Goal: Register for event/course

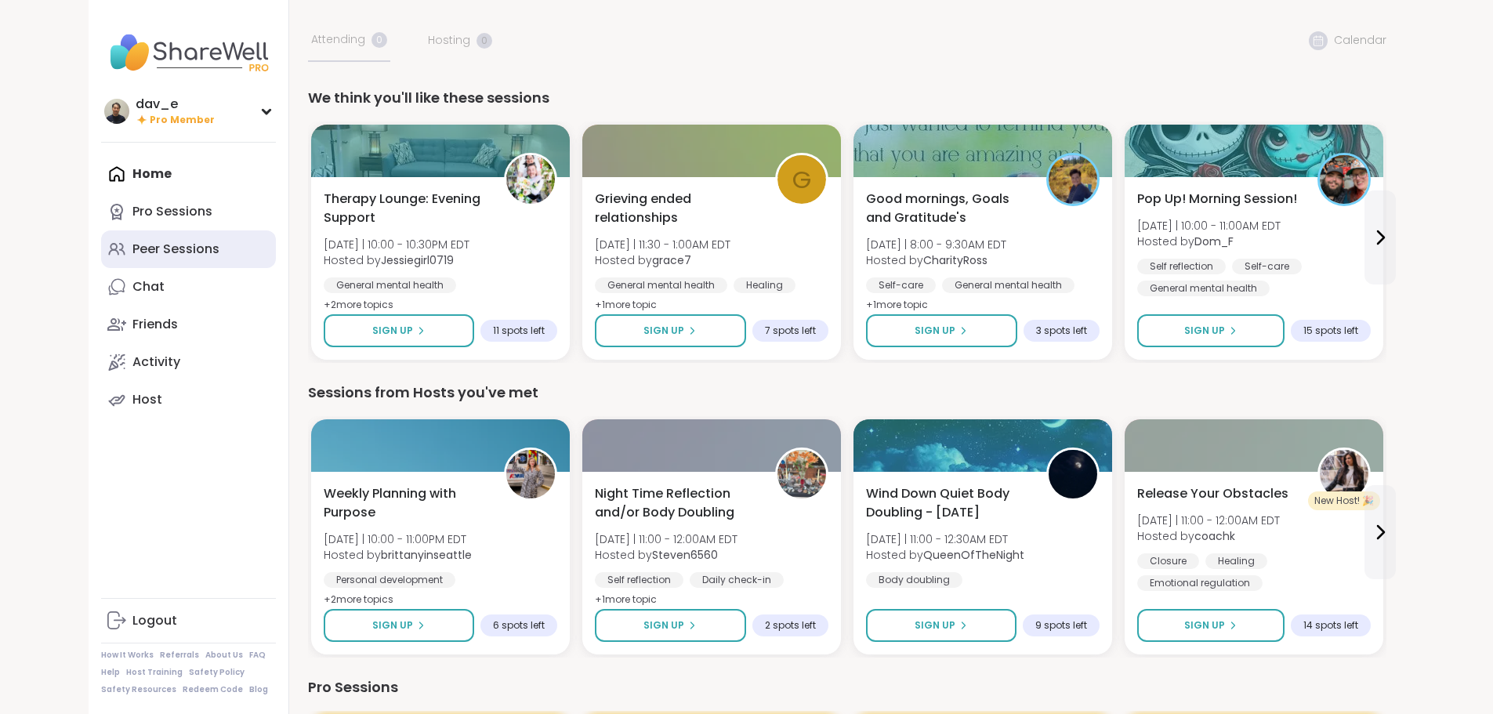
click at [132, 245] on div "Peer Sessions" at bounding box center [175, 249] width 87 height 17
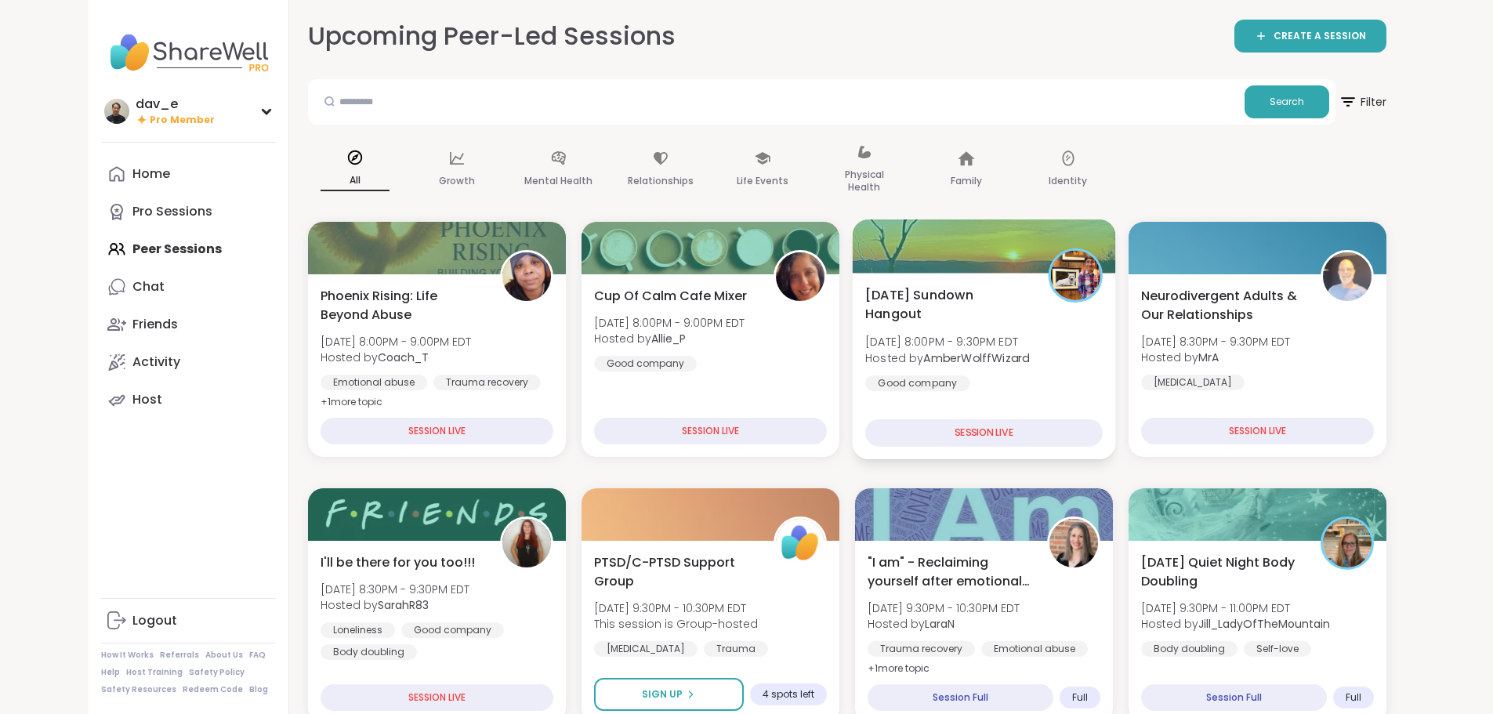
click at [925, 303] on span "Sunday Sundown Hangout" at bounding box center [947, 304] width 165 height 38
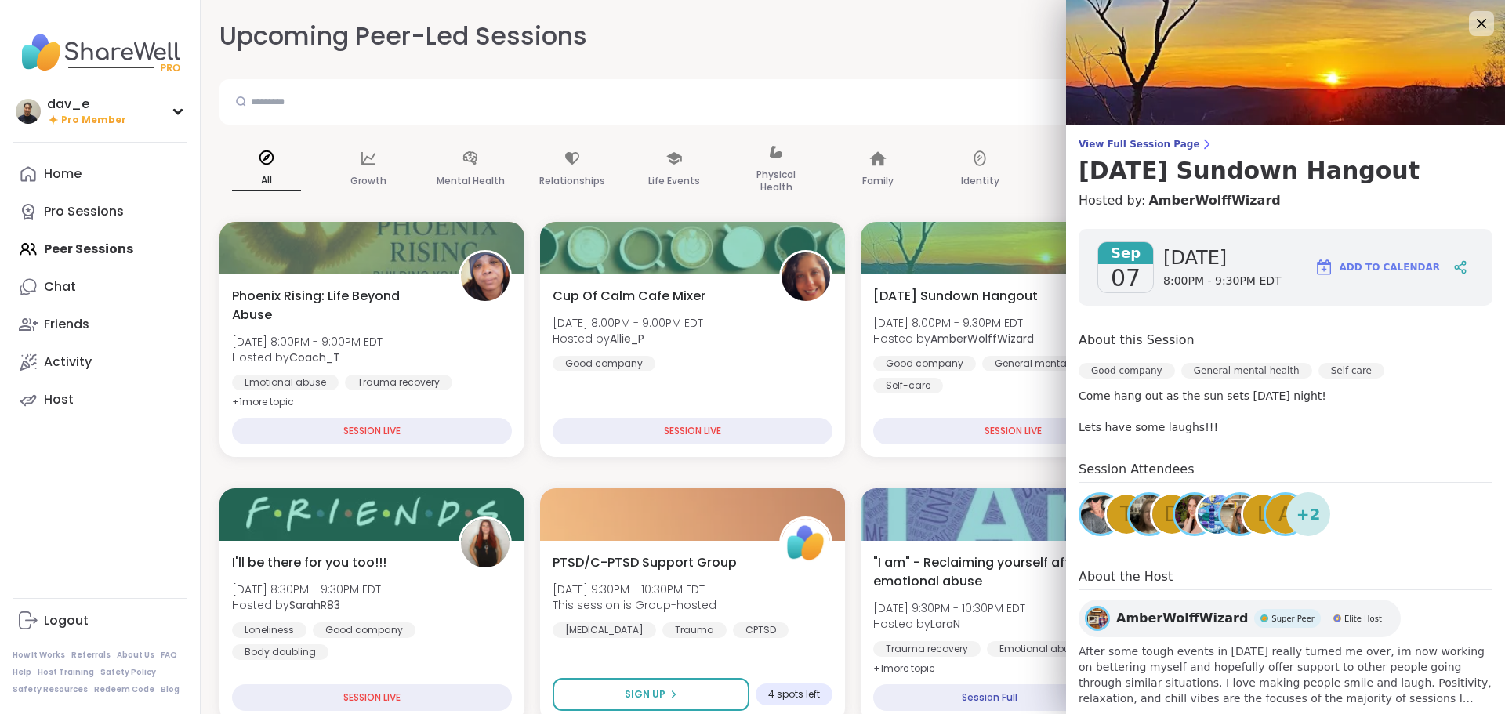
drag, startPoint x: 1451, startPoint y: 26, endPoint x: 1424, endPoint y: 86, distance: 66.0
click at [1472, 26] on icon at bounding box center [1481, 23] width 19 height 19
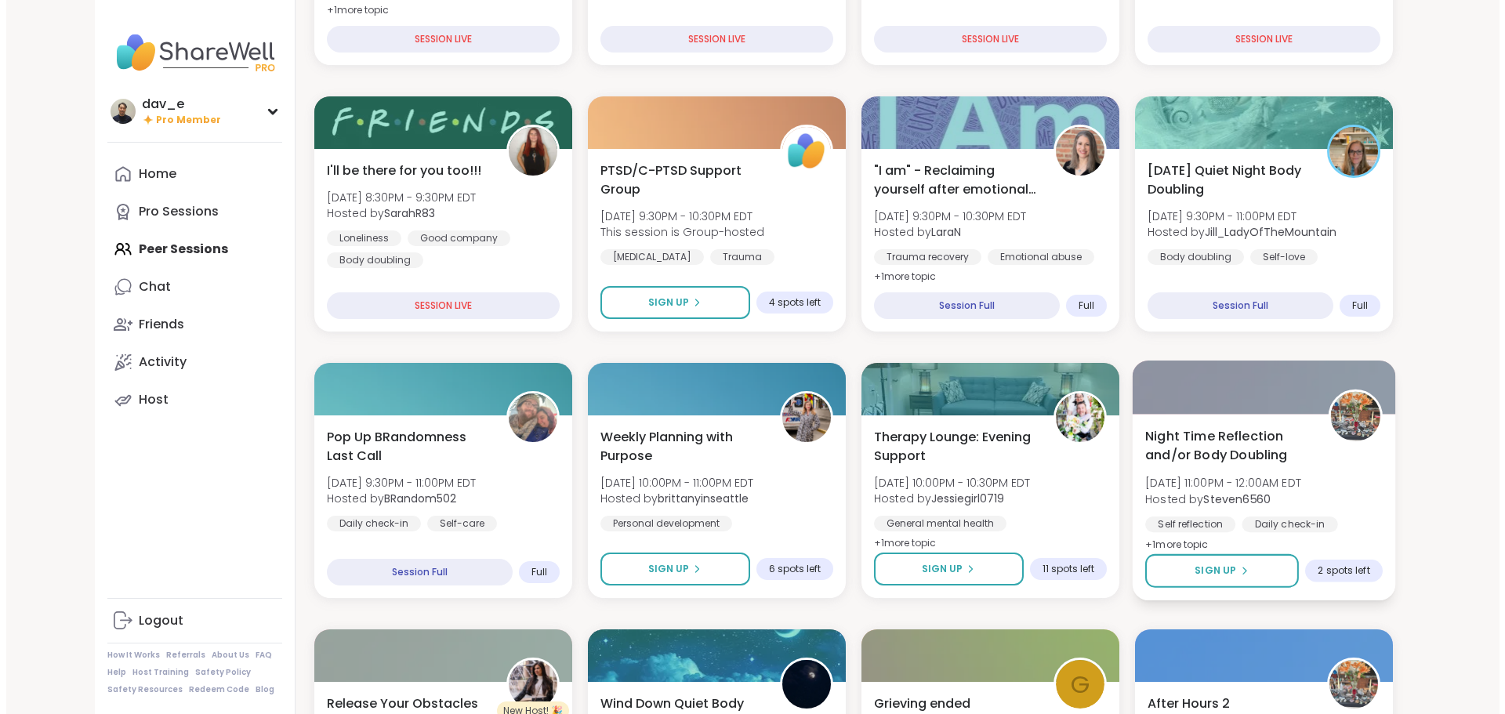
scroll to position [627, 0]
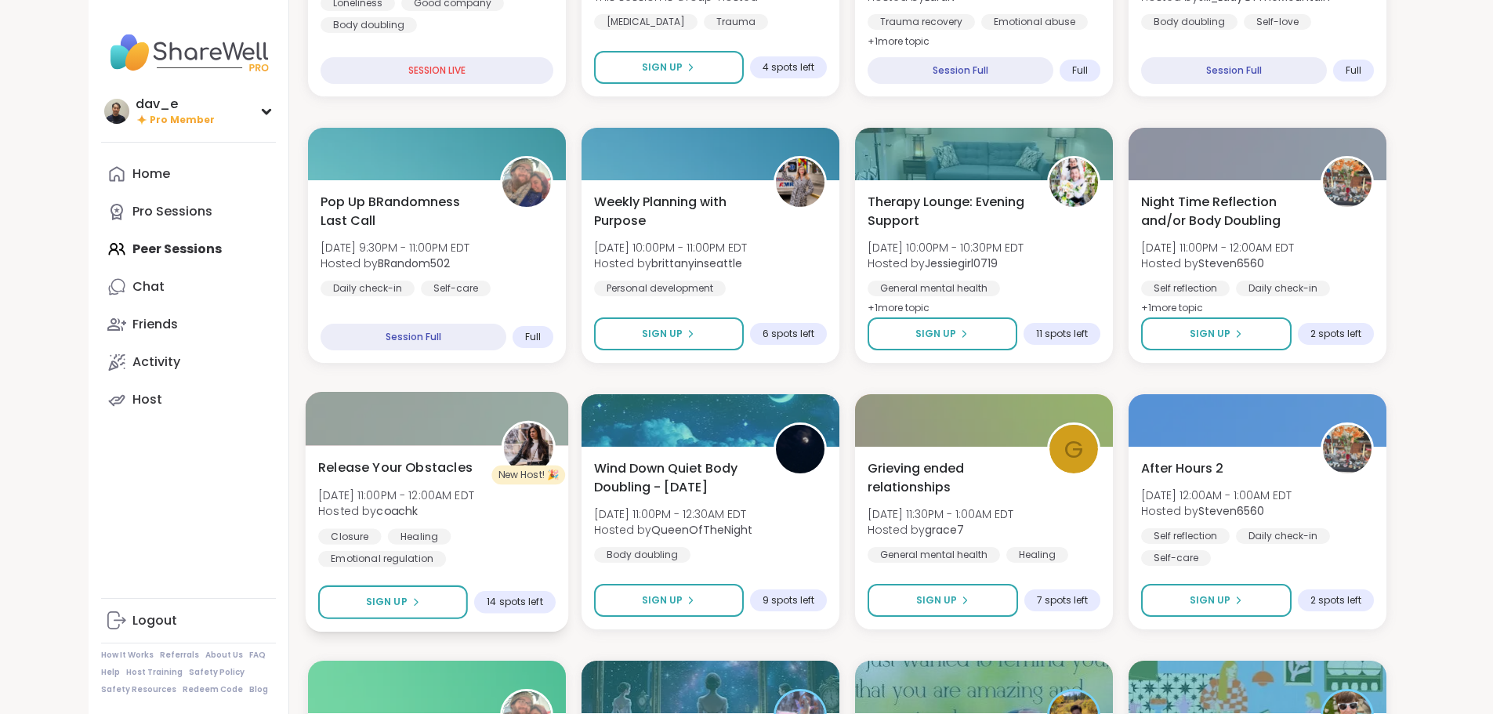
click at [435, 551] on div "Release Your Obstacles Sun, Sep 07 | 11:00PM - 12:00AM EDT Hosted by coachk Clo…" at bounding box center [436, 538] width 263 height 187
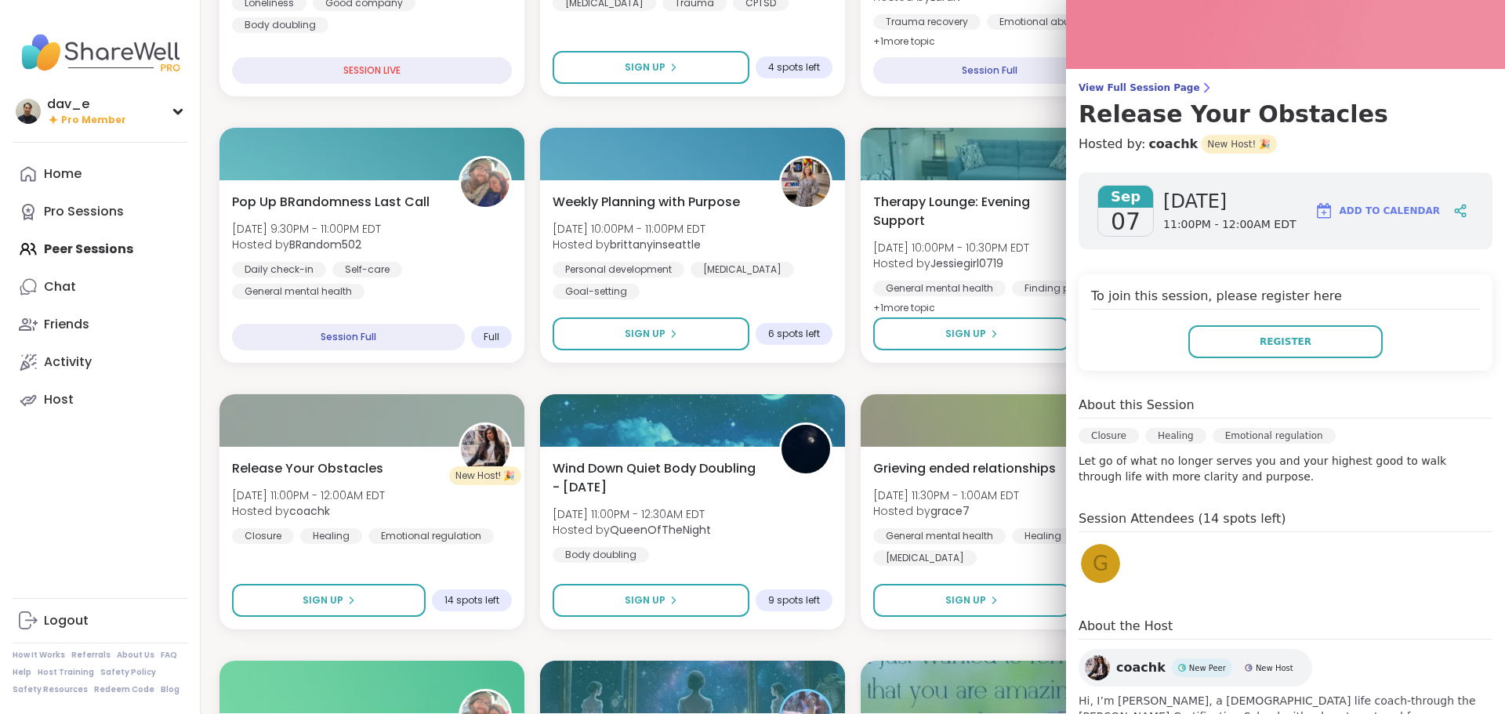
scroll to position [151, 0]
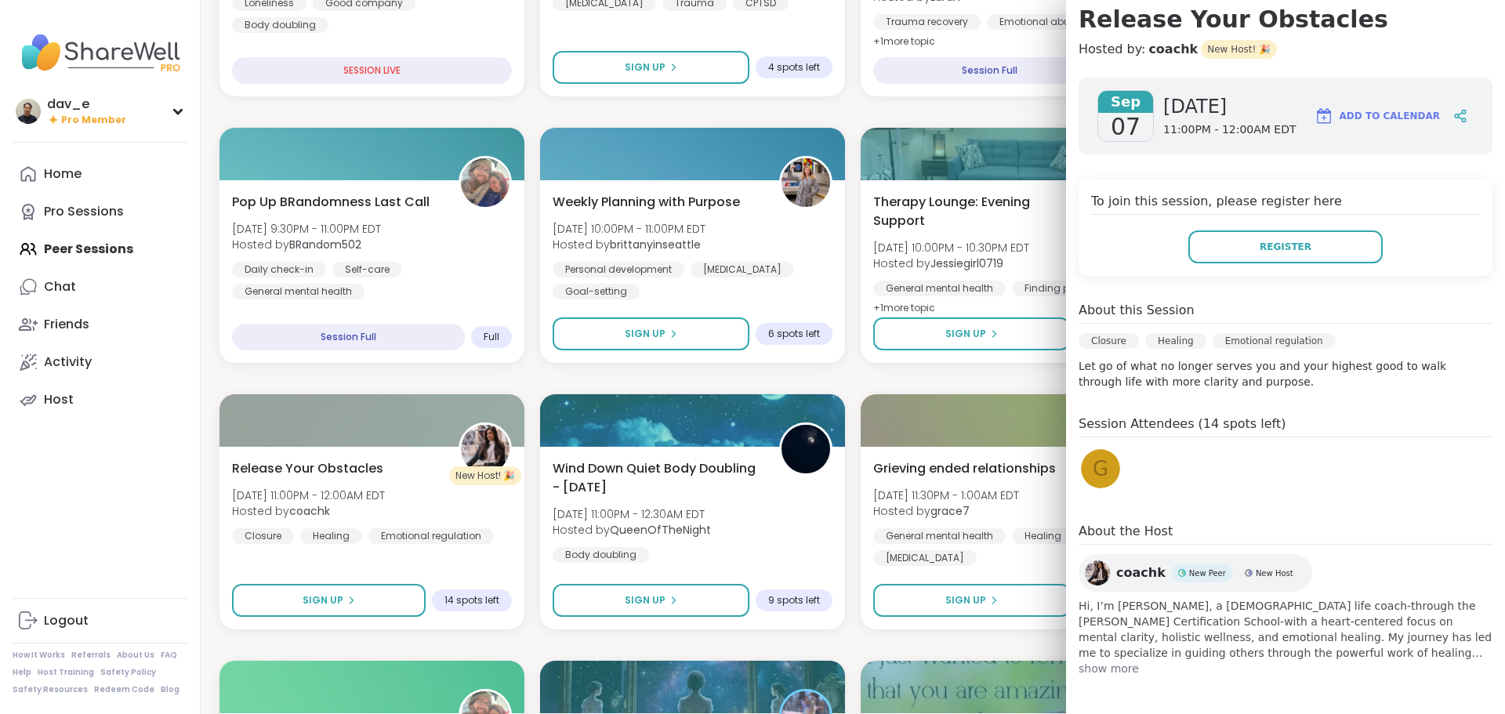
click at [1093, 471] on span "g" at bounding box center [1101, 469] width 16 height 31
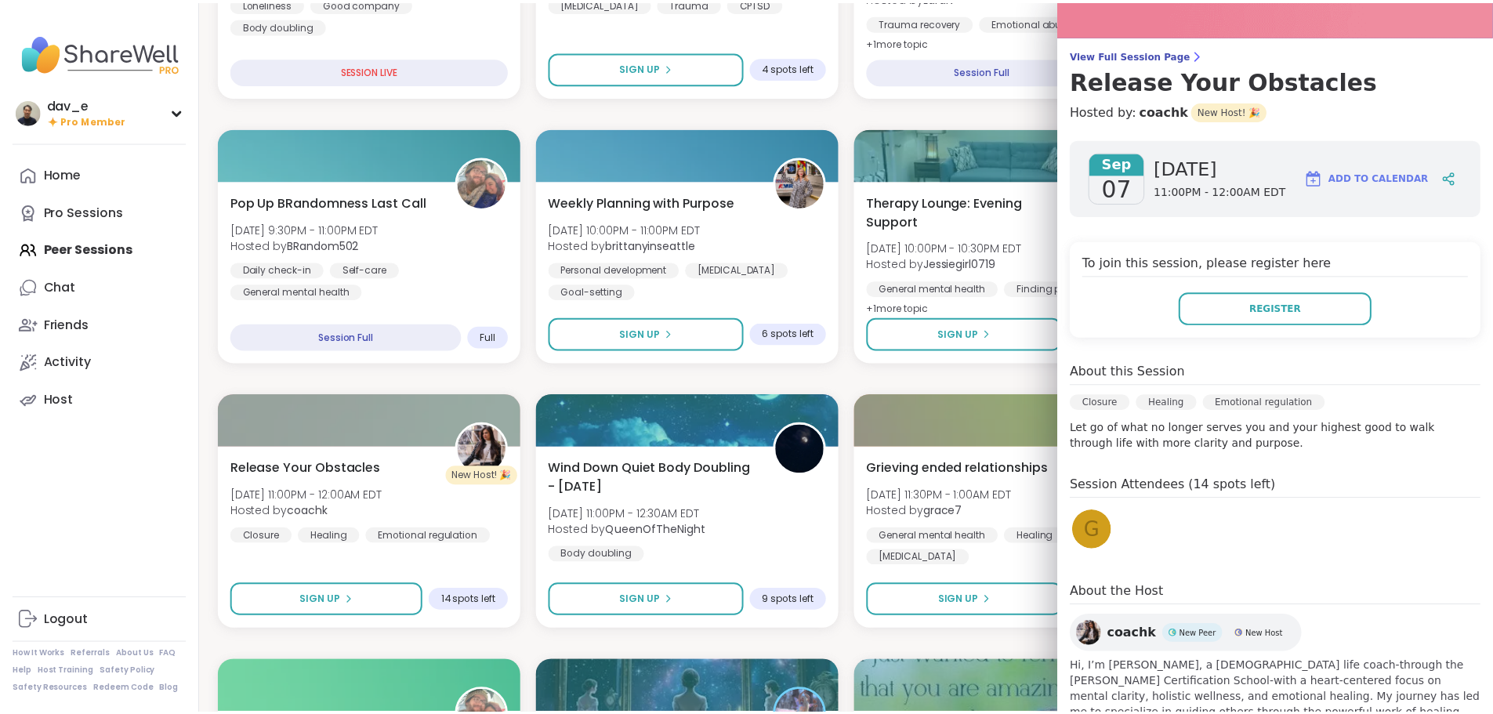
scroll to position [0, 0]
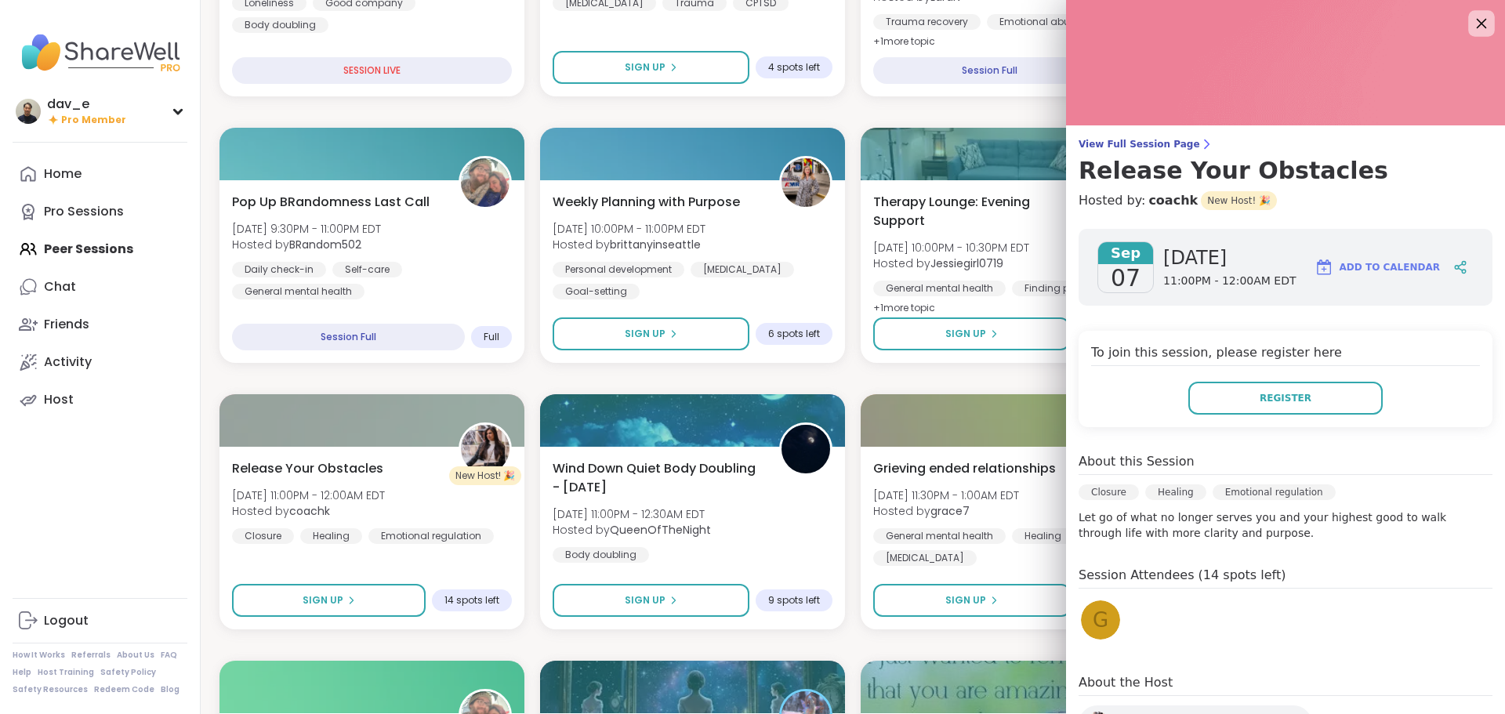
click at [1471, 17] on icon at bounding box center [1481, 23] width 20 height 20
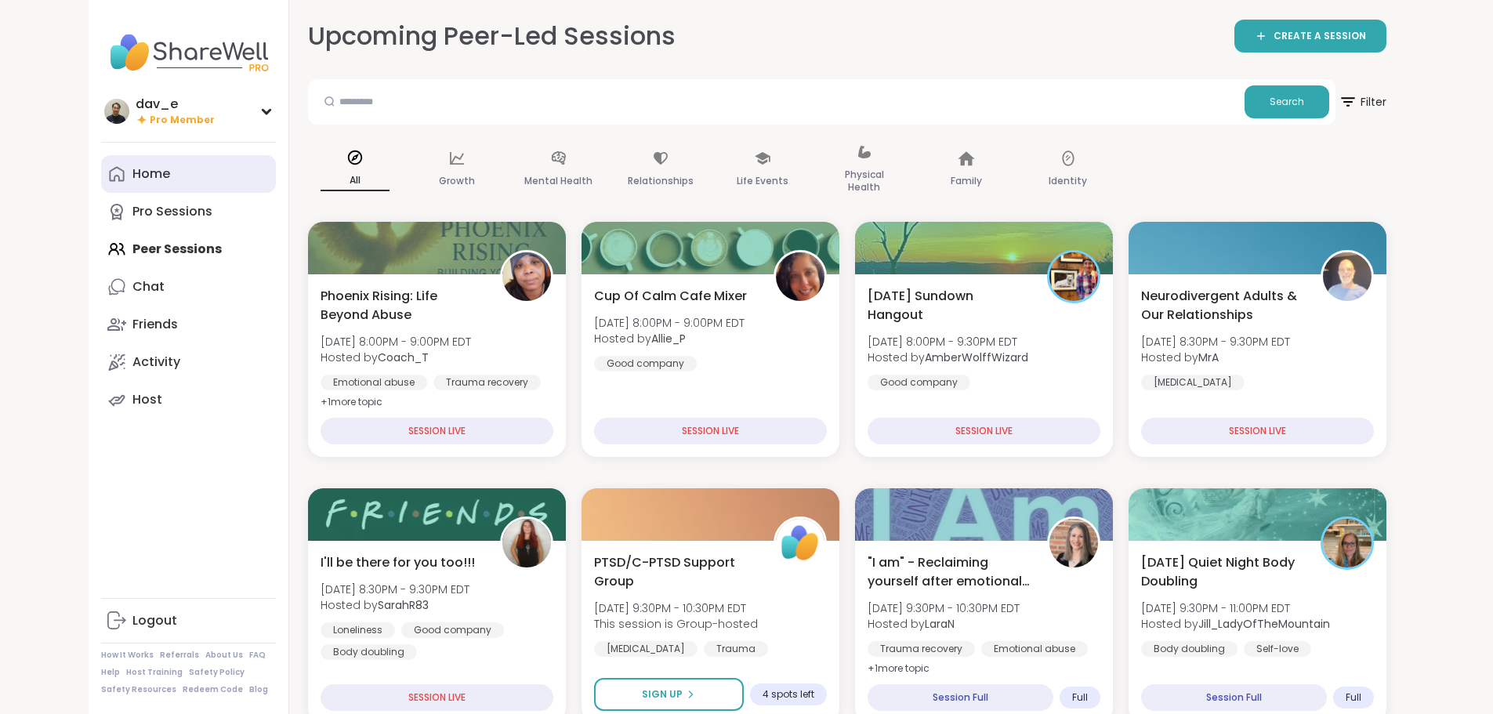
click at [101, 185] on link "Home" at bounding box center [188, 174] width 175 height 38
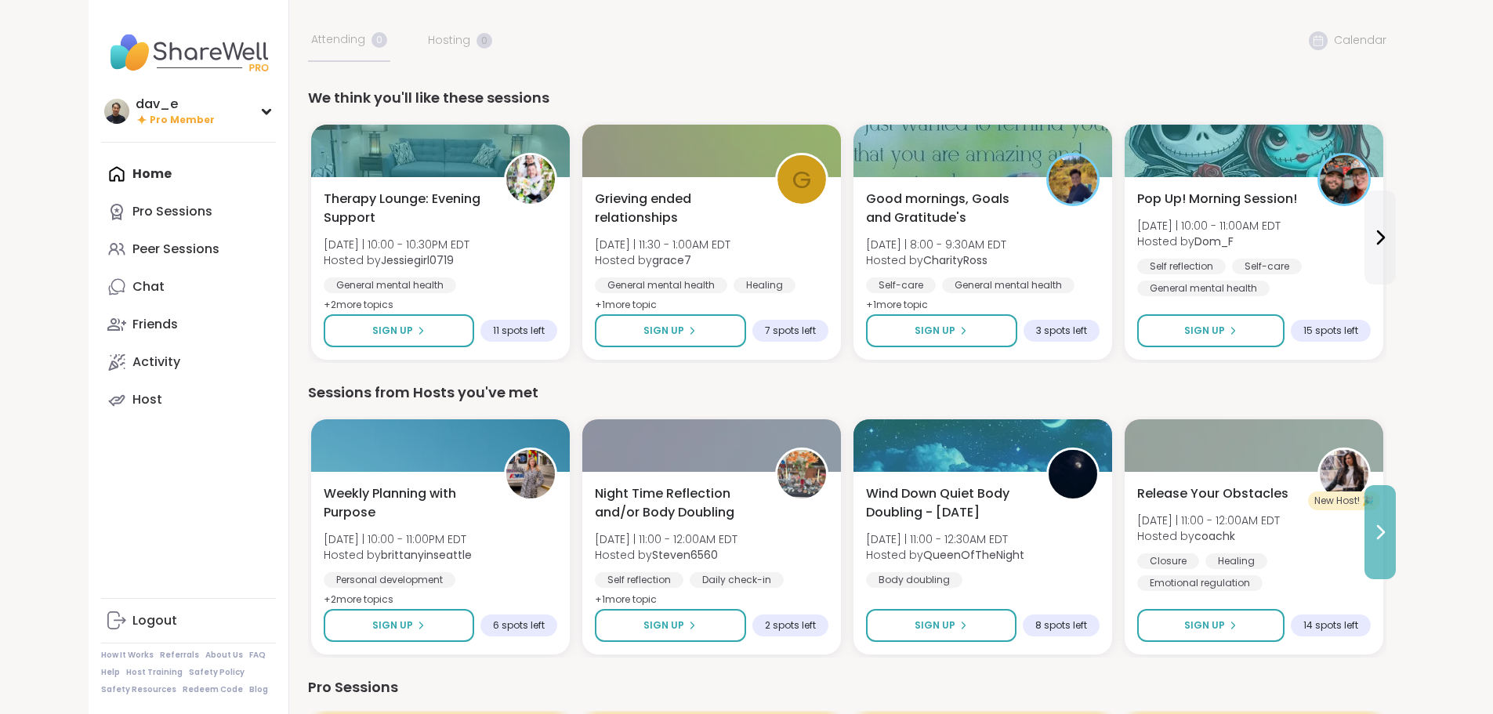
click at [1396, 512] on button at bounding box center [1380, 532] width 31 height 94
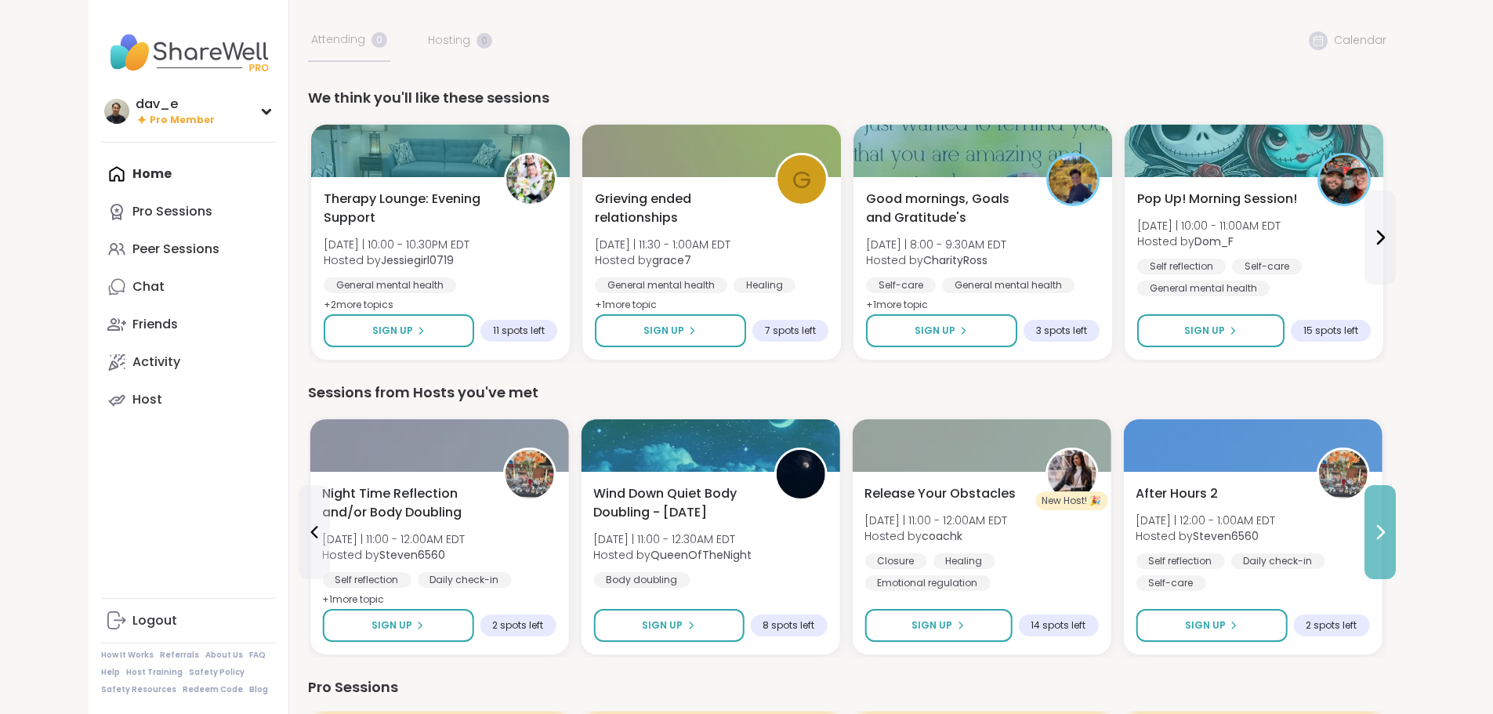
click at [1396, 512] on button at bounding box center [1380, 532] width 31 height 94
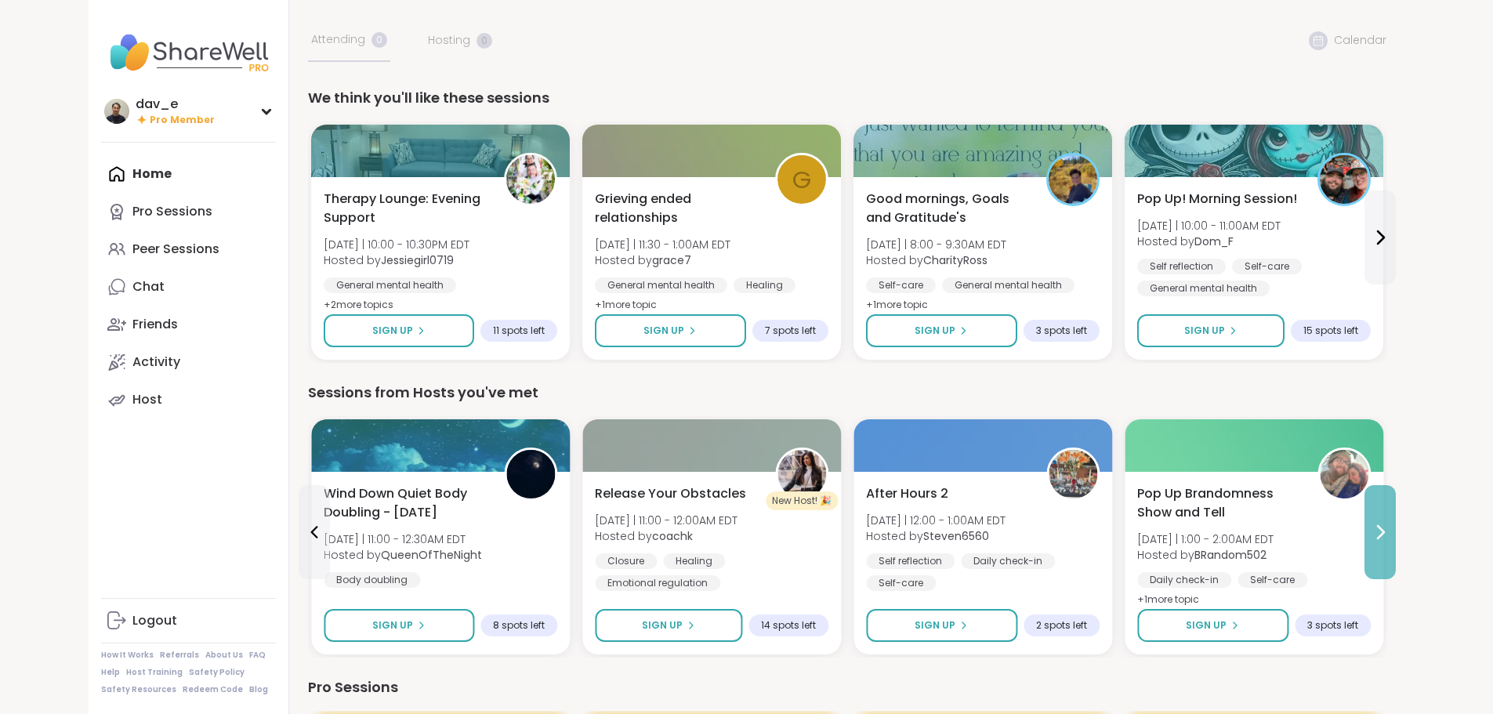
click at [1396, 511] on button at bounding box center [1380, 532] width 31 height 94
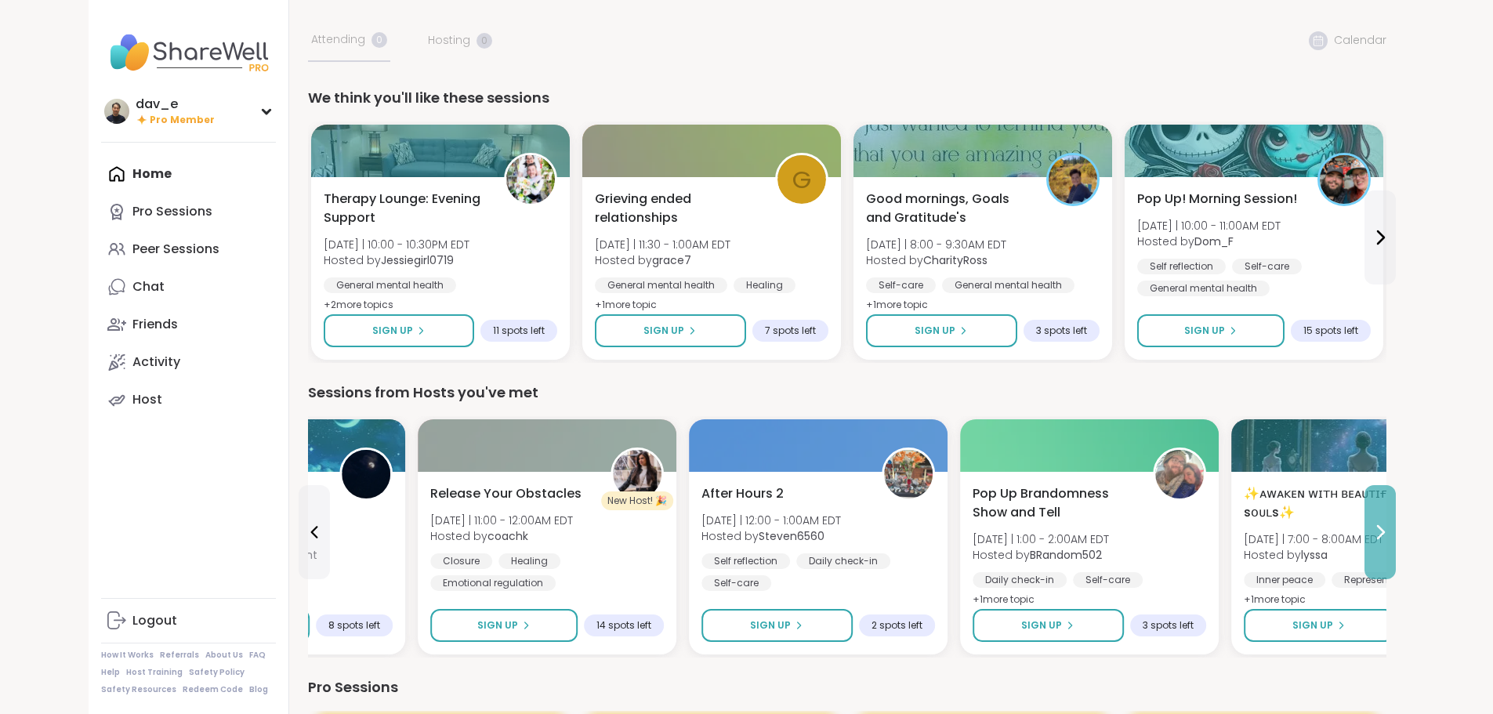
click at [1396, 511] on button at bounding box center [1380, 532] width 31 height 94
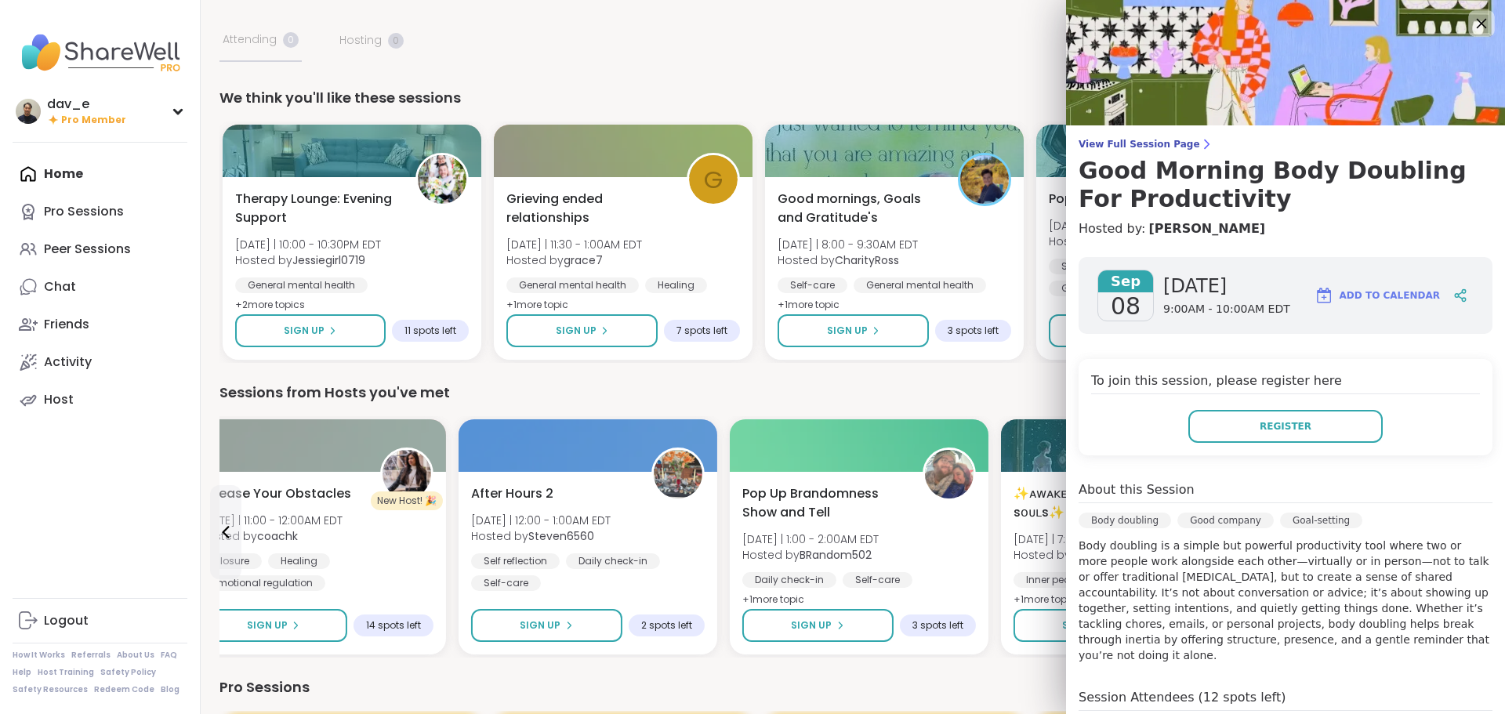
click at [1471, 24] on icon at bounding box center [1481, 23] width 20 height 20
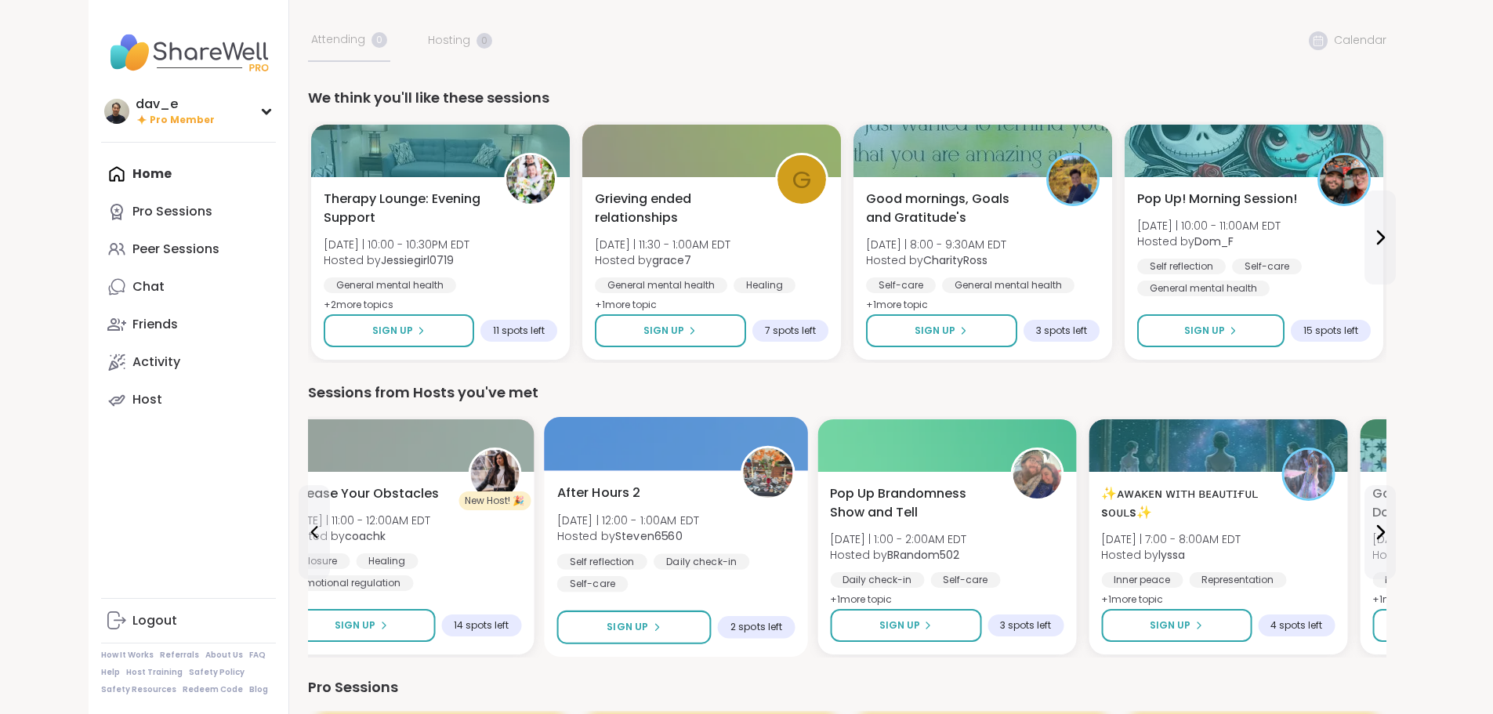
click at [653, 554] on div "Daily check-in" at bounding box center [701, 561] width 96 height 16
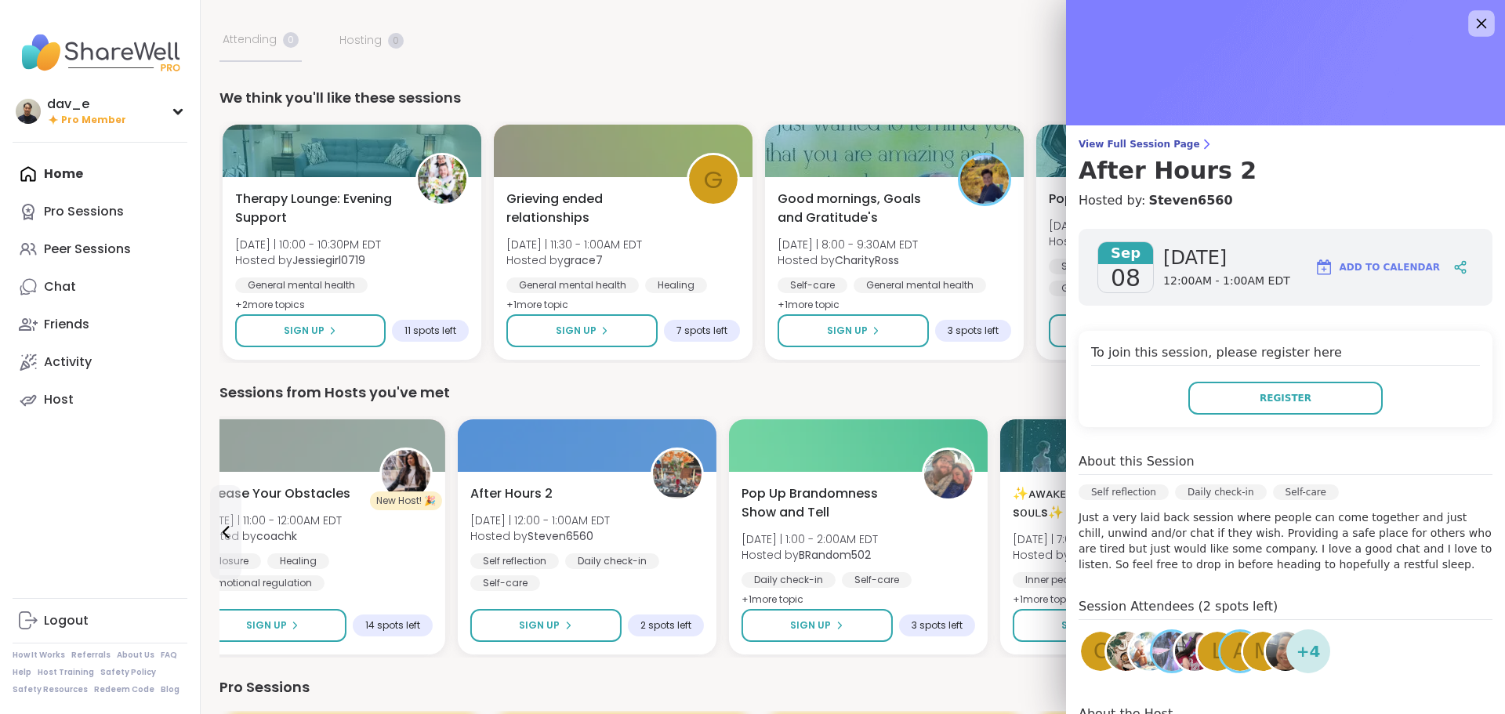
click at [1468, 10] on div at bounding box center [1481, 23] width 27 height 27
